Goal: Transaction & Acquisition: Book appointment/travel/reservation

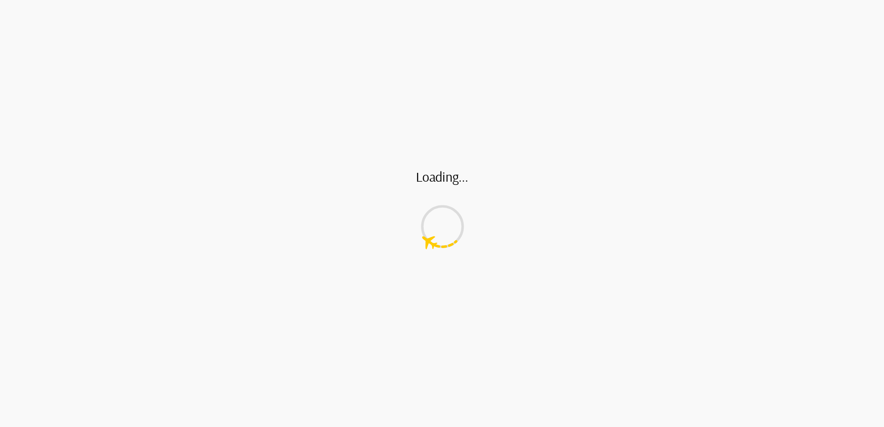
scroll to position [902, 0]
